Goal: Information Seeking & Learning: Understand process/instructions

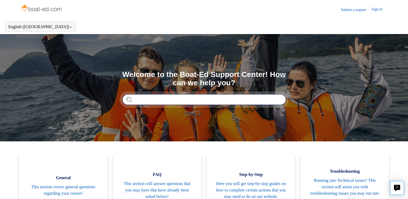
click at [170, 99] on input "Search" at bounding box center [204, 99] width 164 height 11
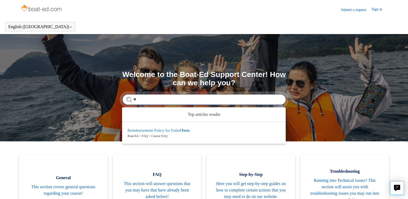
type input "*"
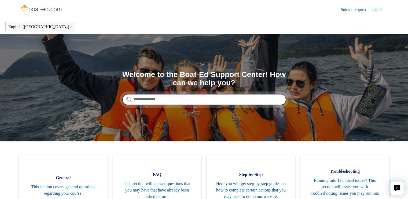
type input "**********"
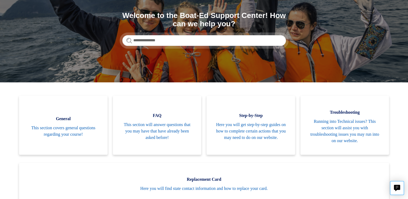
scroll to position [68, 0]
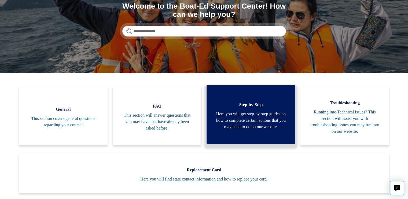
click at [249, 118] on span "Here you will get step-by-step guides on how to complete certain actions that y…" at bounding box center [251, 120] width 72 height 19
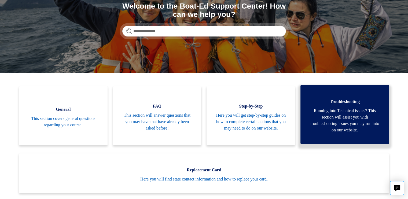
click at [344, 109] on span "Running into Technical issues? This section will assist you with troubleshootin…" at bounding box center [344, 121] width 72 height 26
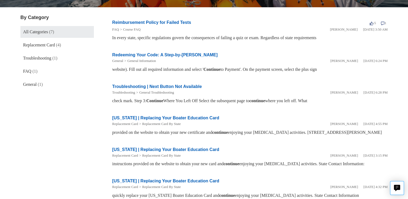
scroll to position [57, 0]
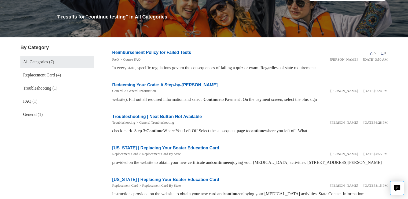
click at [51, 61] on span "(7)" at bounding box center [51, 62] width 5 height 5
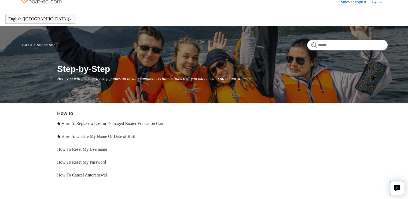
scroll to position [5, 0]
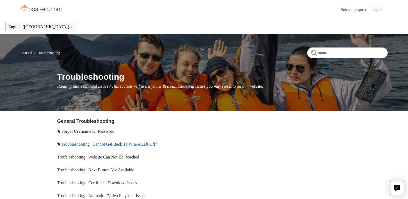
click at [149, 145] on link "Troubleshooting | Cannot Get Back To Where Left Off?" at bounding box center [109, 144] width 96 height 5
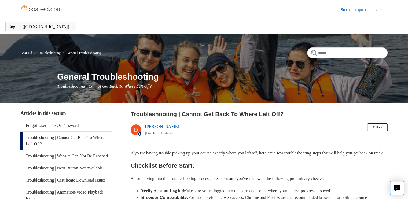
click at [376, 9] on link "Sign in" at bounding box center [380, 9] width 16 height 6
